Goal: Information Seeking & Learning: Learn about a topic

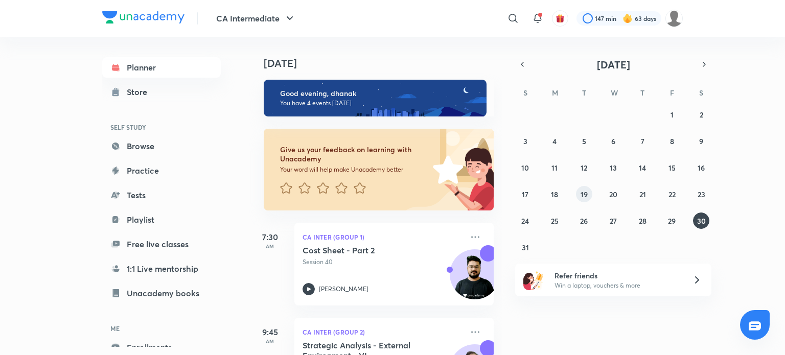
click at [589, 192] on button "19" at bounding box center [584, 194] width 16 height 16
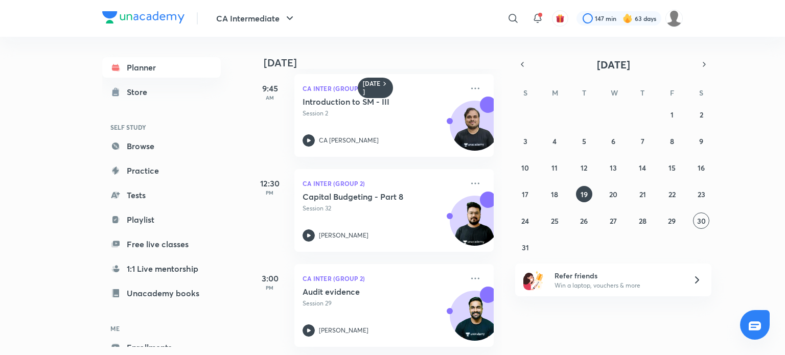
scroll to position [110, 0]
click at [641, 166] on abbr "14" at bounding box center [642, 168] width 7 height 10
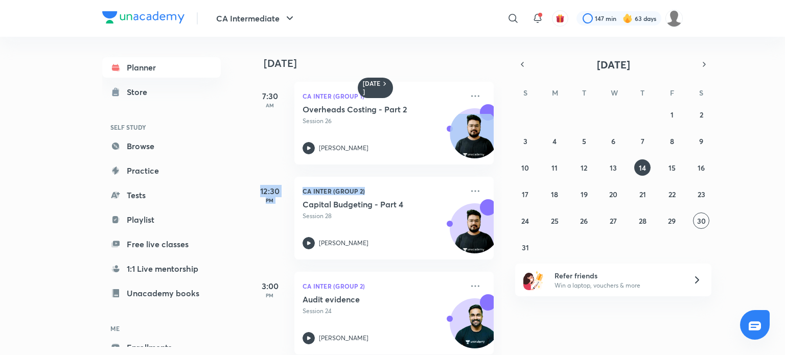
drag, startPoint x: 502, startPoint y: 164, endPoint x: 507, endPoint y: 229, distance: 65.6
click at [507, 229] on div "[DATE] 7:30 AM CA Inter (Group 1) Overheads Costing - Part 2 Session 26 [PERSON…" at bounding box center [516, 196] width 534 height 318
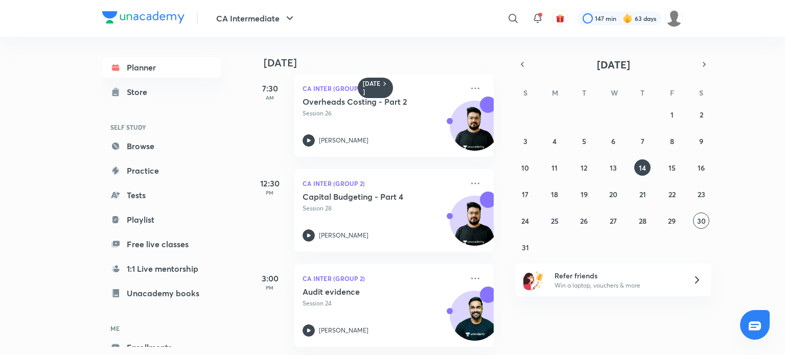
click at [561, 337] on div "[DATE] 7:30 AM CA Inter (Group 1) Overheads Costing - Part 2 Session 26 [PERSON…" at bounding box center [516, 196] width 534 height 318
click at [307, 325] on icon at bounding box center [309, 331] width 12 height 12
